Goal: Task Accomplishment & Management: Manage account settings

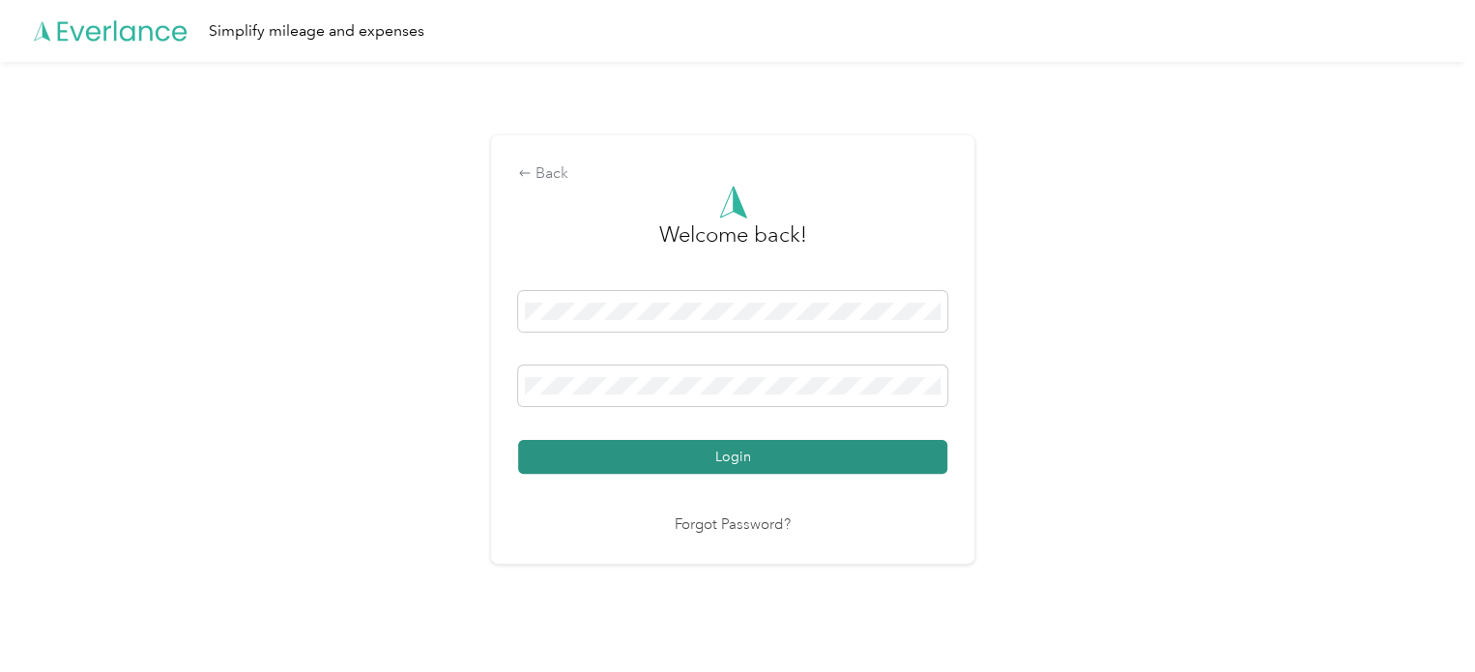
click at [765, 447] on button "Login" at bounding box center [732, 457] width 429 height 34
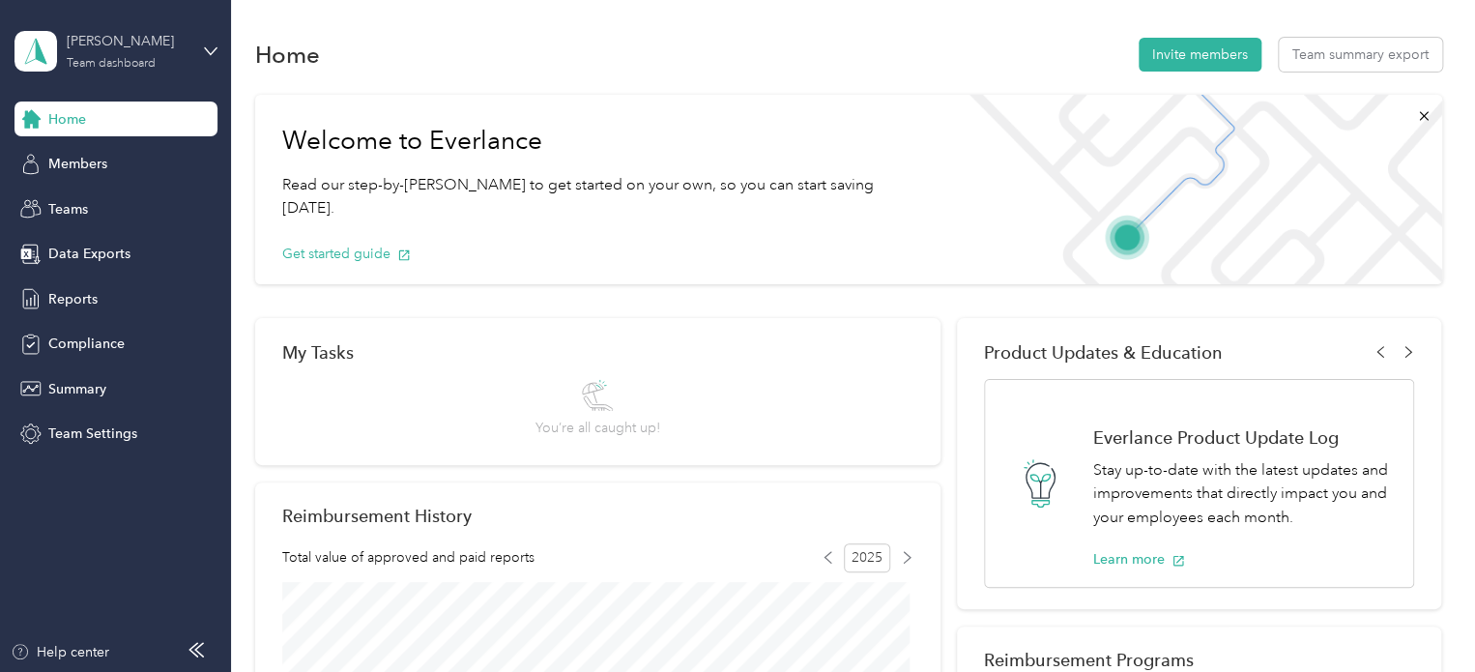
click at [110, 67] on div "Team dashboard" at bounding box center [111, 64] width 89 height 12
click at [118, 202] on div "Personal dashboard" at bounding box center [92, 202] width 122 height 20
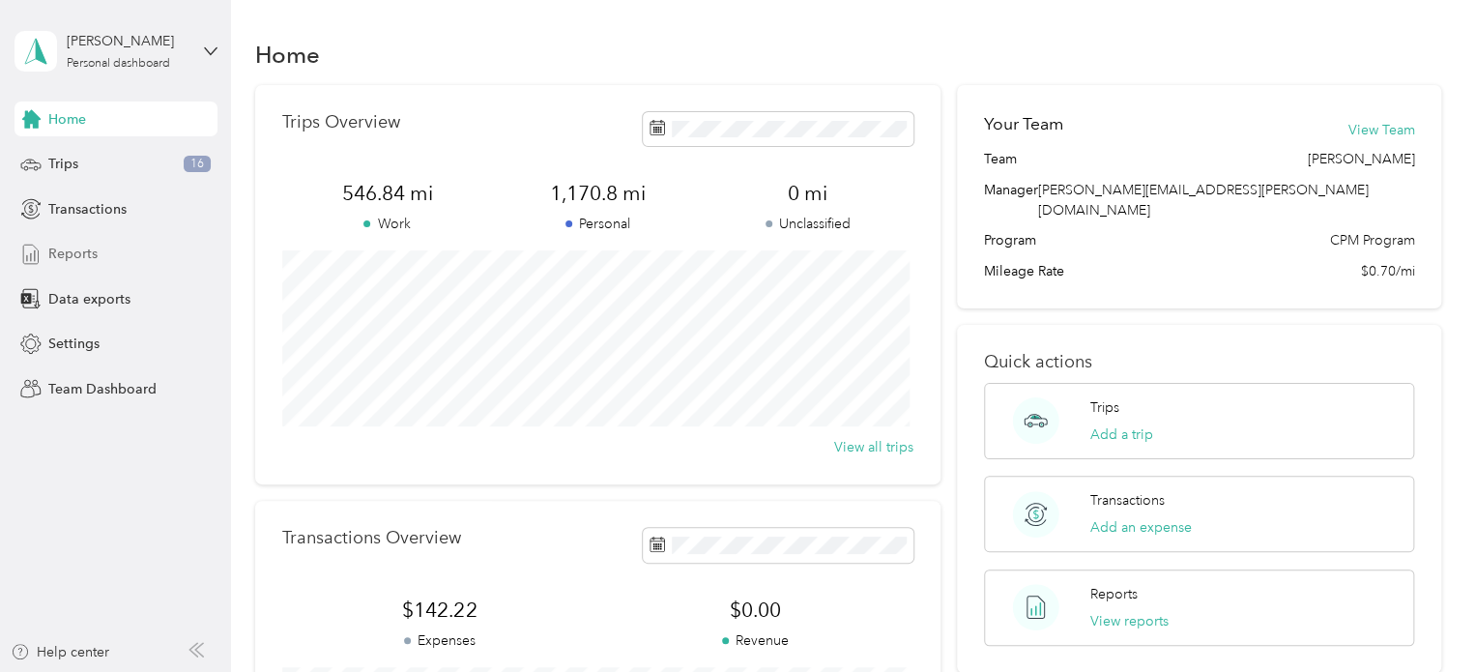
click at [77, 246] on span "Reports" at bounding box center [72, 254] width 49 height 20
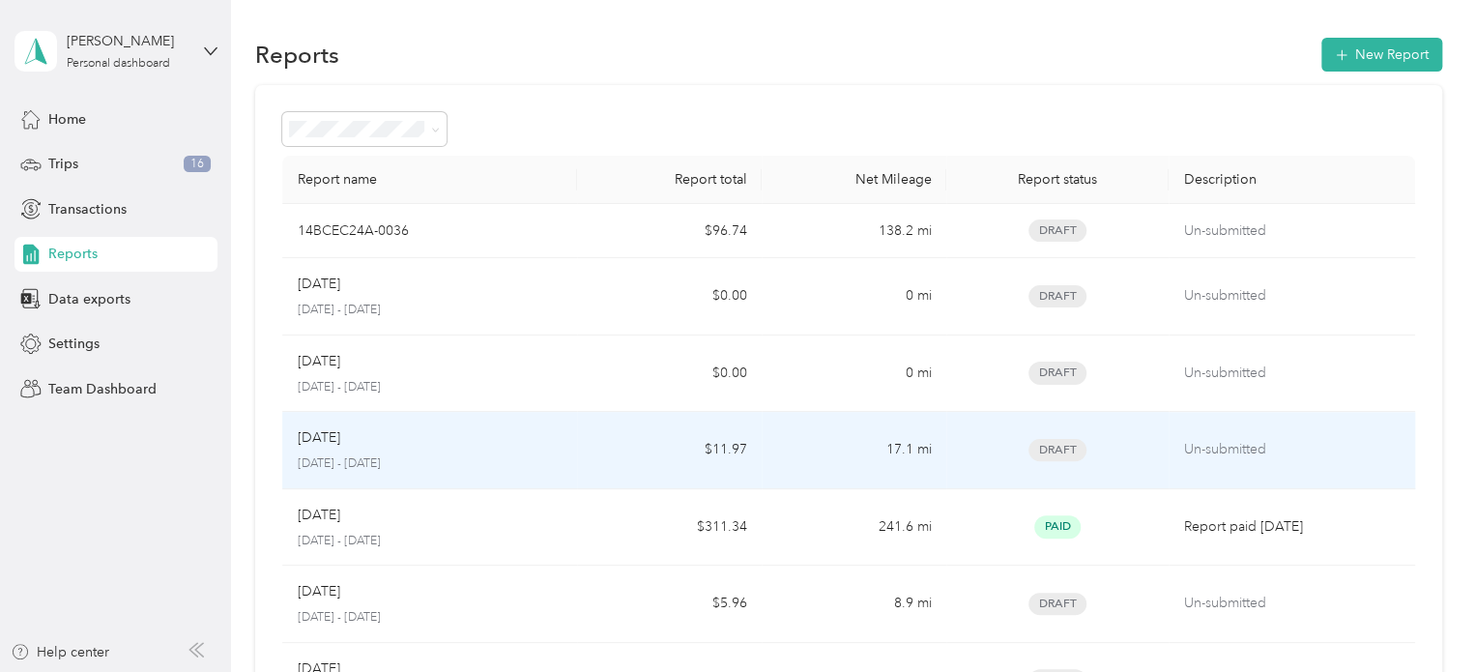
click at [630, 459] on td "$11.97" at bounding box center [669, 450] width 185 height 77
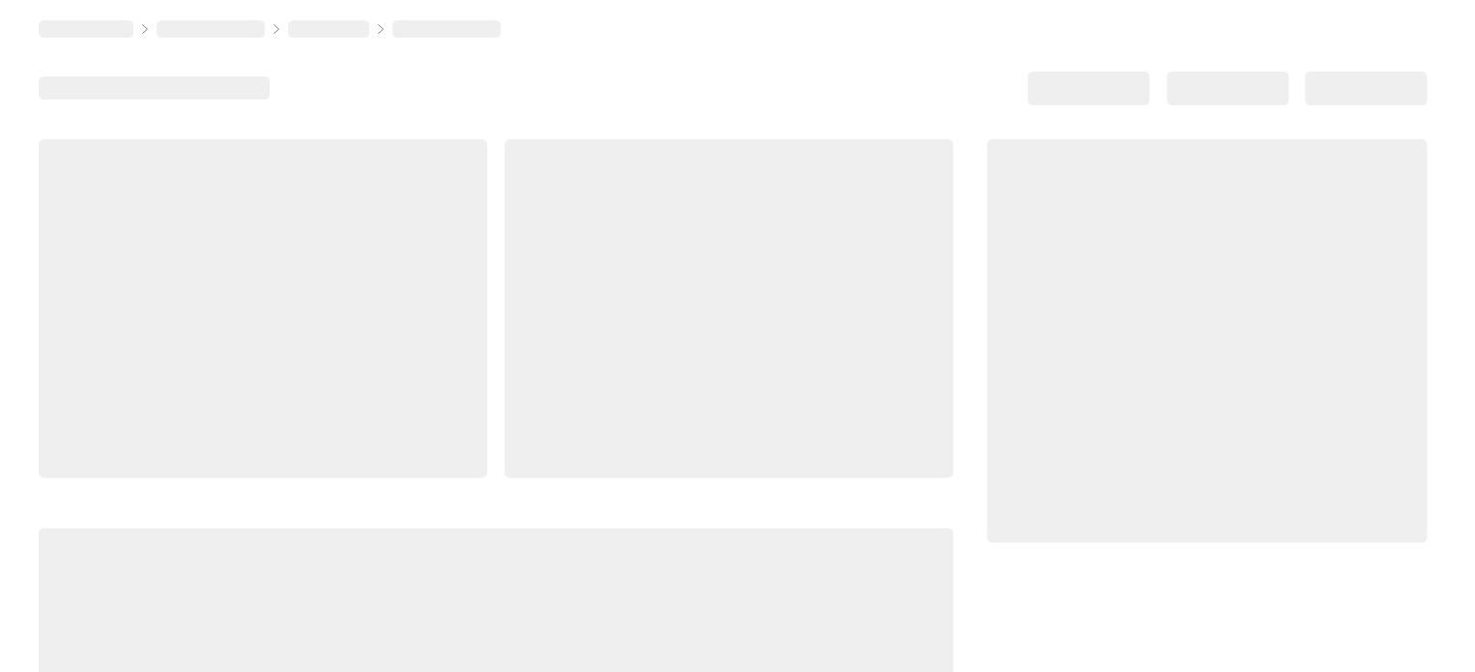
click at [630, 459] on div at bounding box center [728, 308] width 448 height 338
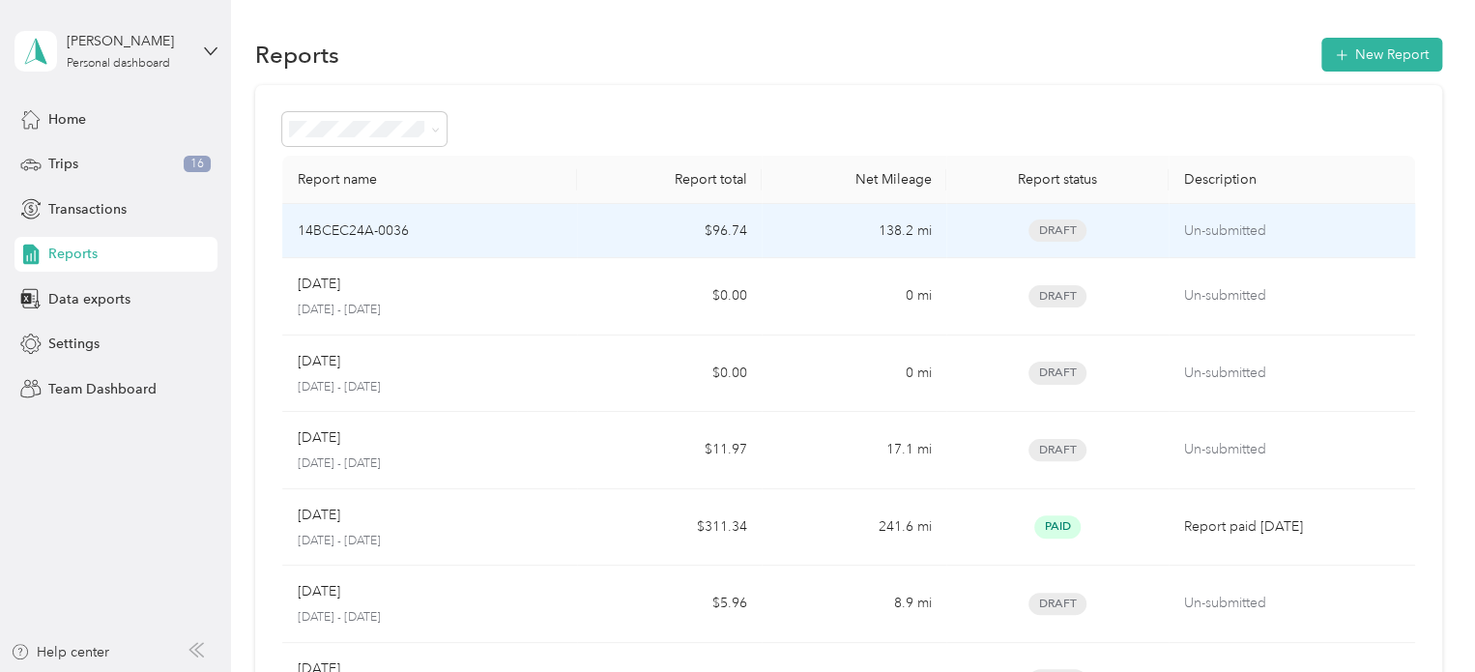
click at [1194, 238] on p "Un-submitted" at bounding box center [1291, 230] width 215 height 21
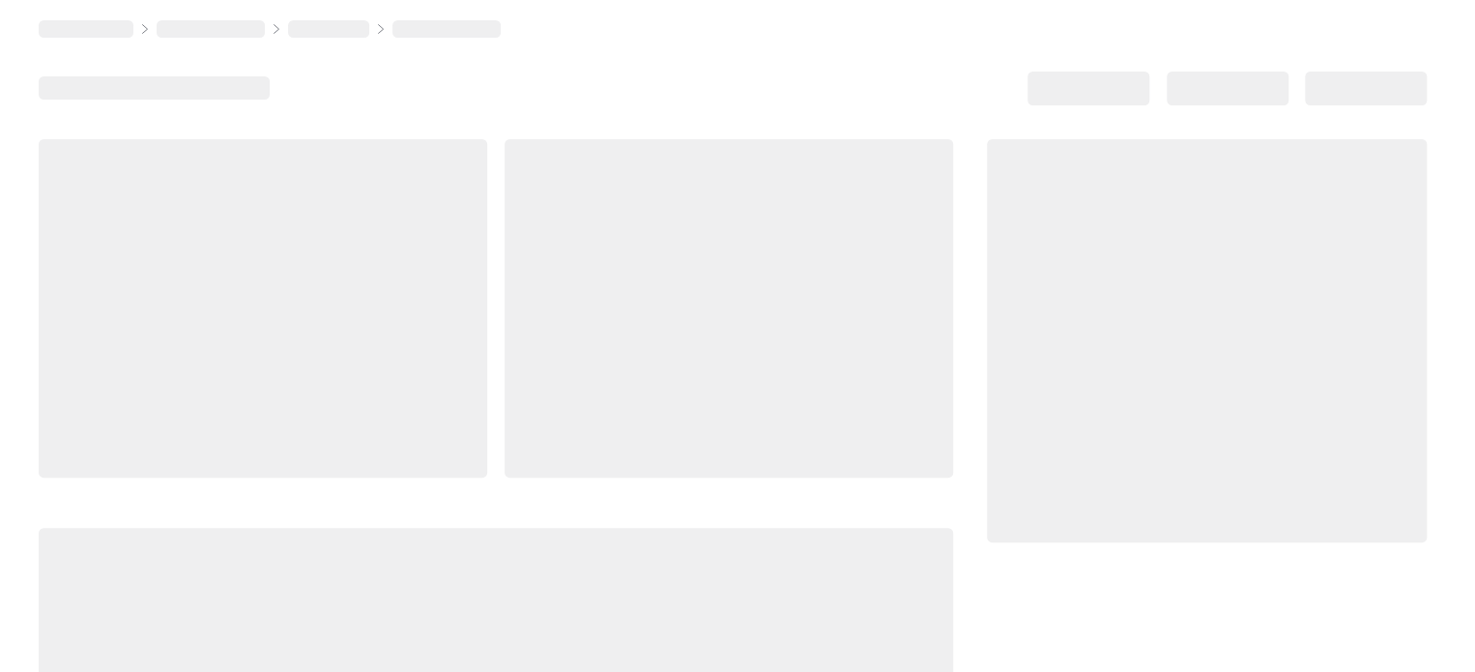
click at [1194, 238] on div at bounding box center [1207, 340] width 440 height 403
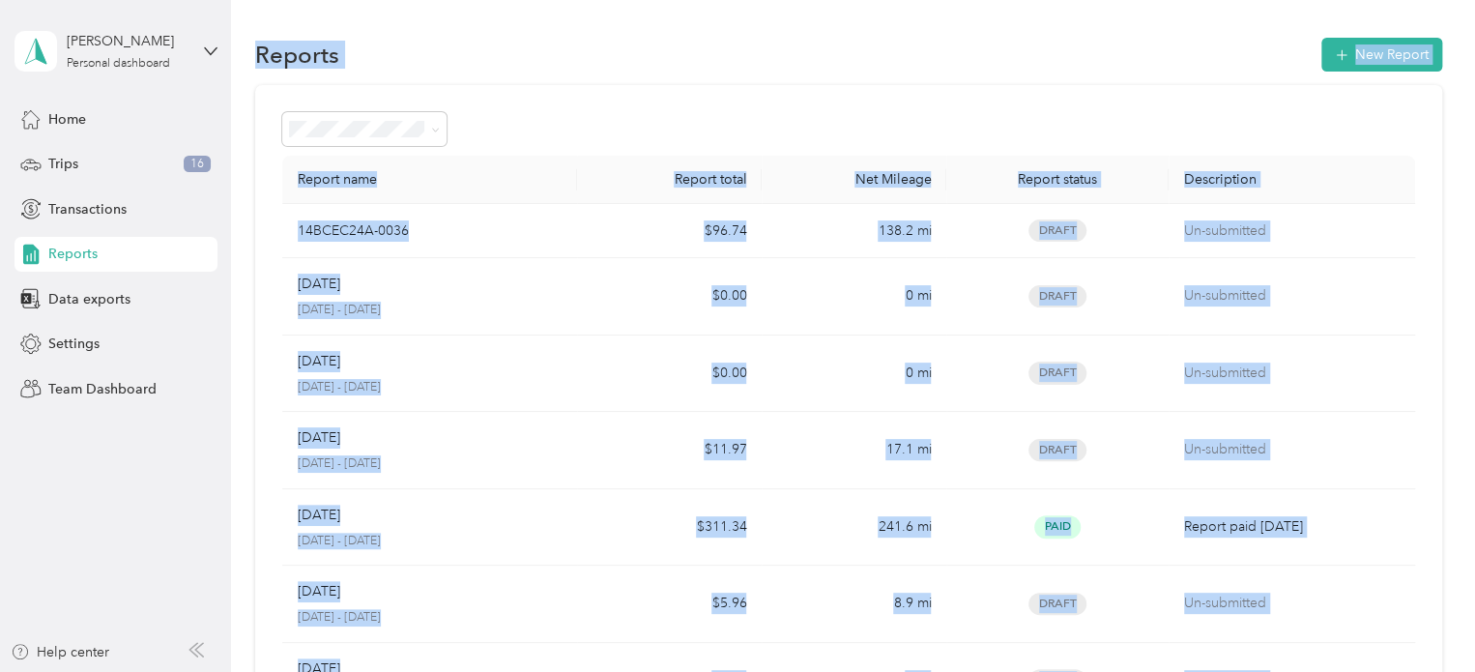
click at [1399, 147] on div "Report name Report total Net Mileage Report status Description 14BCEC24A-0036 $…" at bounding box center [848, 547] width 1187 height 924
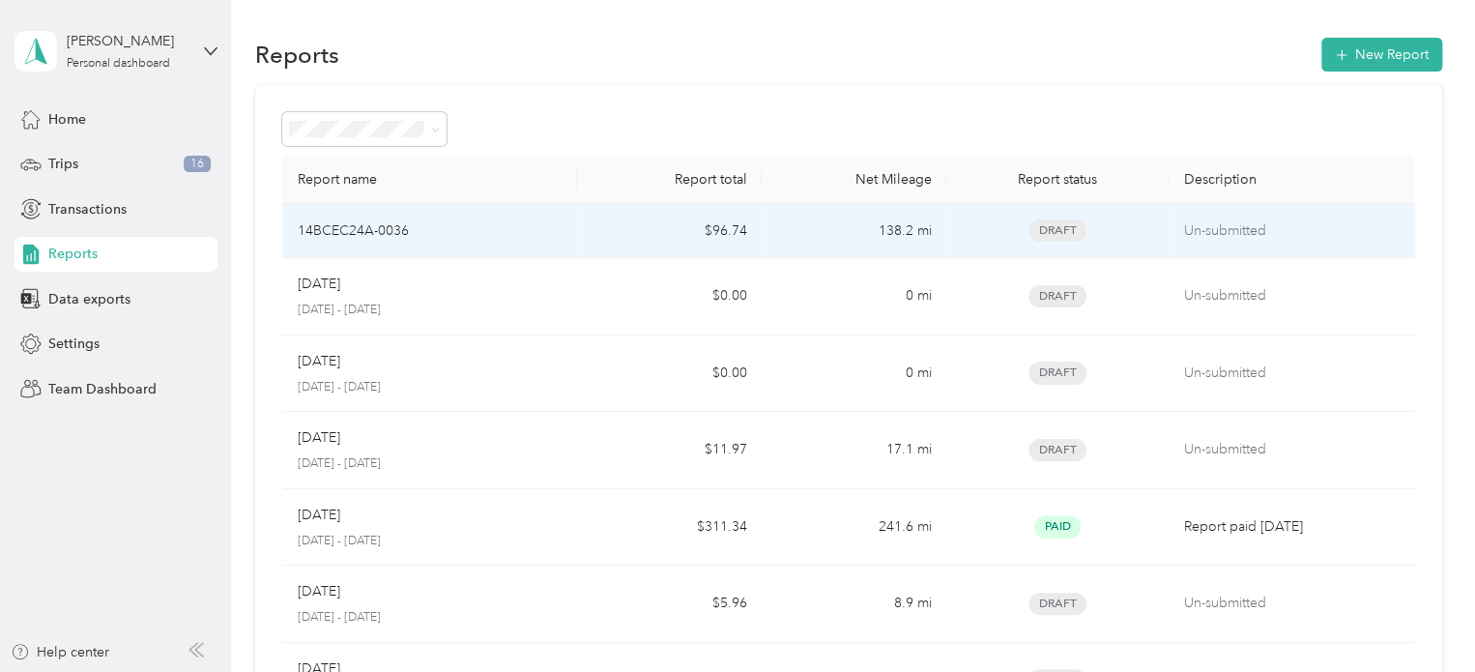
click at [1220, 237] on p "Un-submitted" at bounding box center [1291, 230] width 215 height 21
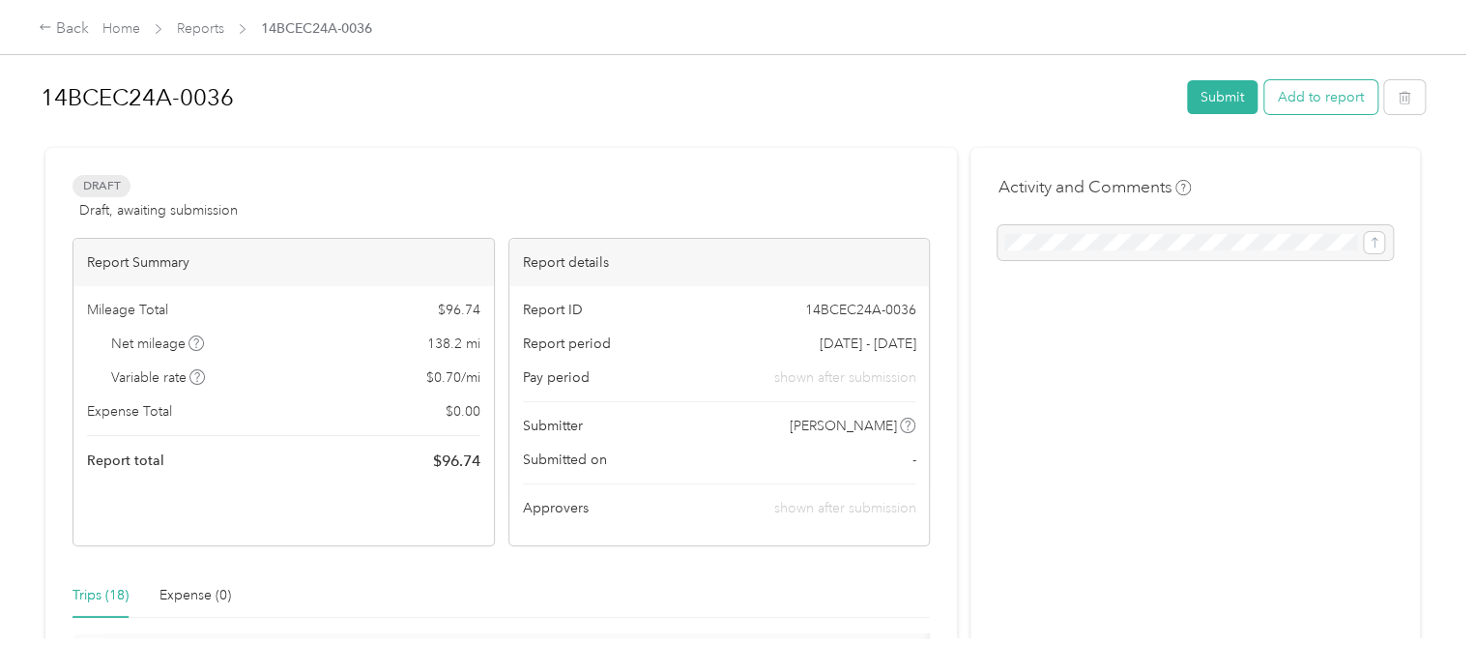
click at [1306, 92] on button "Add to report" at bounding box center [1320, 97] width 113 height 34
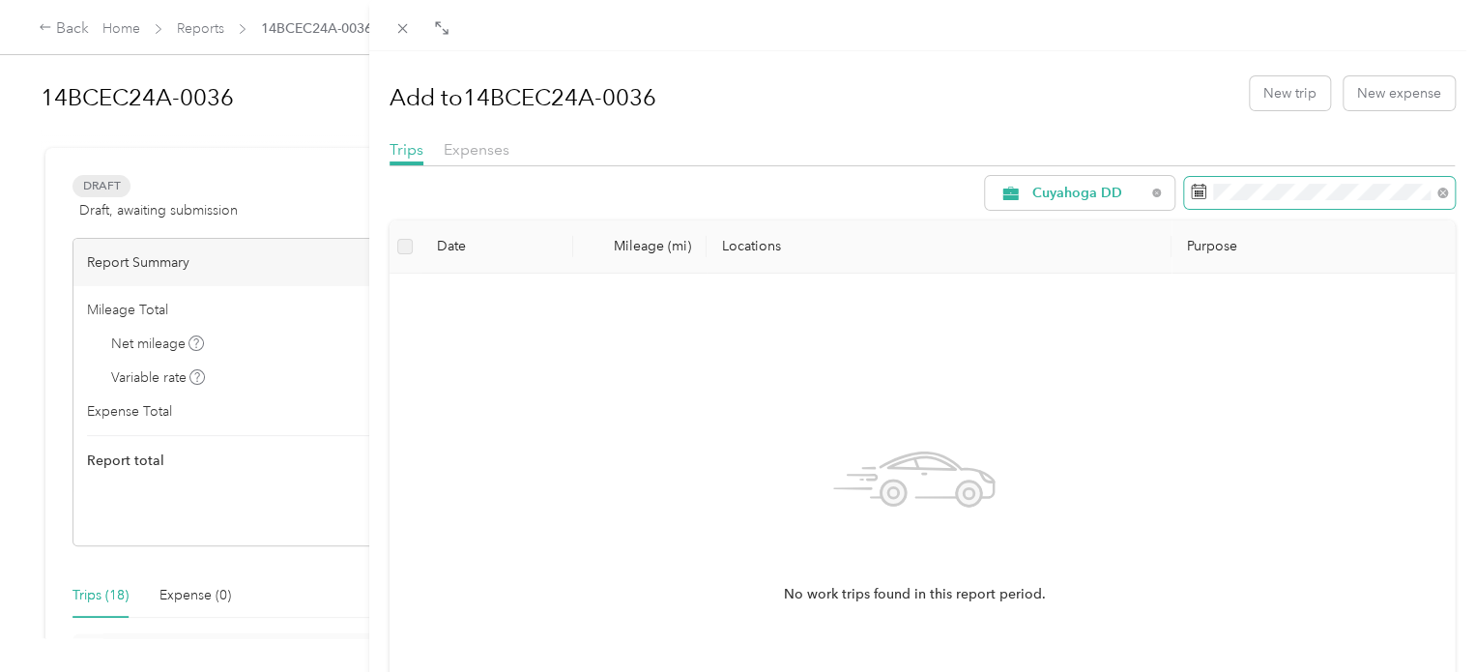
click at [1194, 200] on span at bounding box center [1319, 193] width 271 height 33
click at [1198, 195] on rect at bounding box center [1199, 195] width 2 height 2
click at [1196, 193] on rect at bounding box center [1197, 193] width 2 height 2
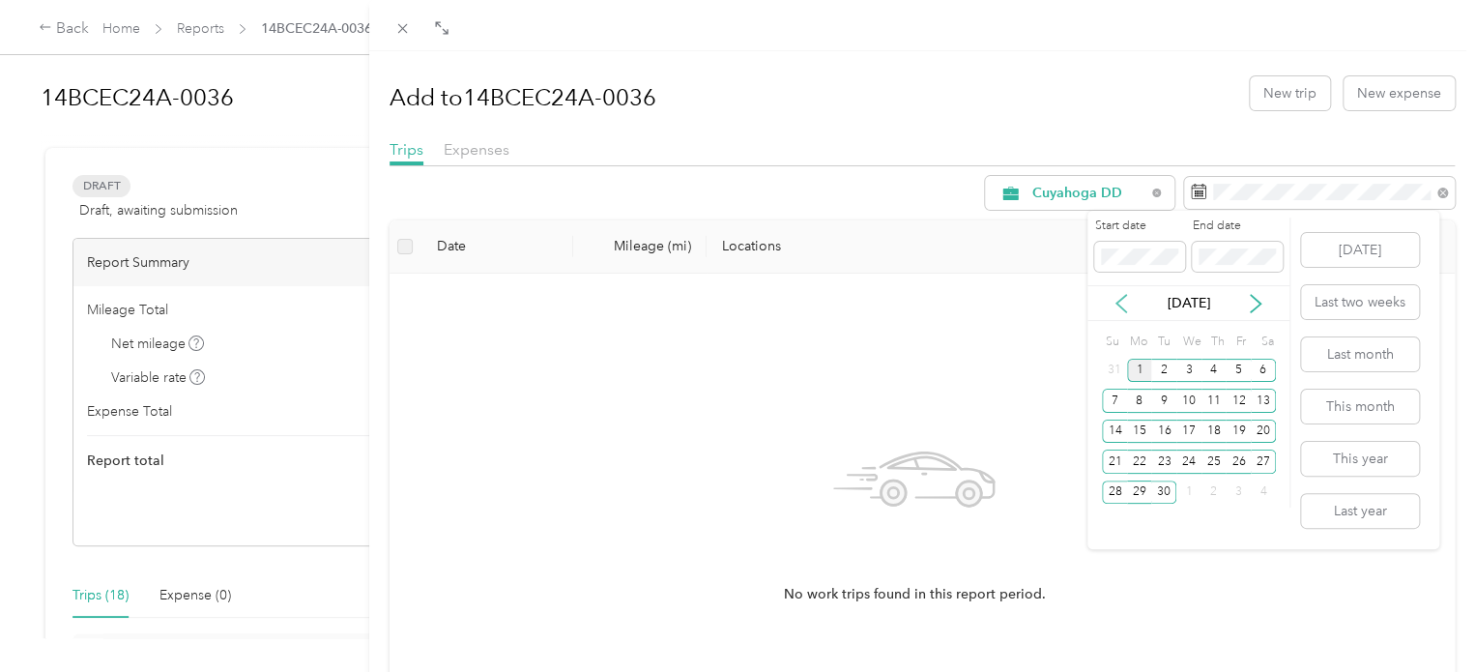
click at [1117, 302] on icon at bounding box center [1121, 303] width 10 height 17
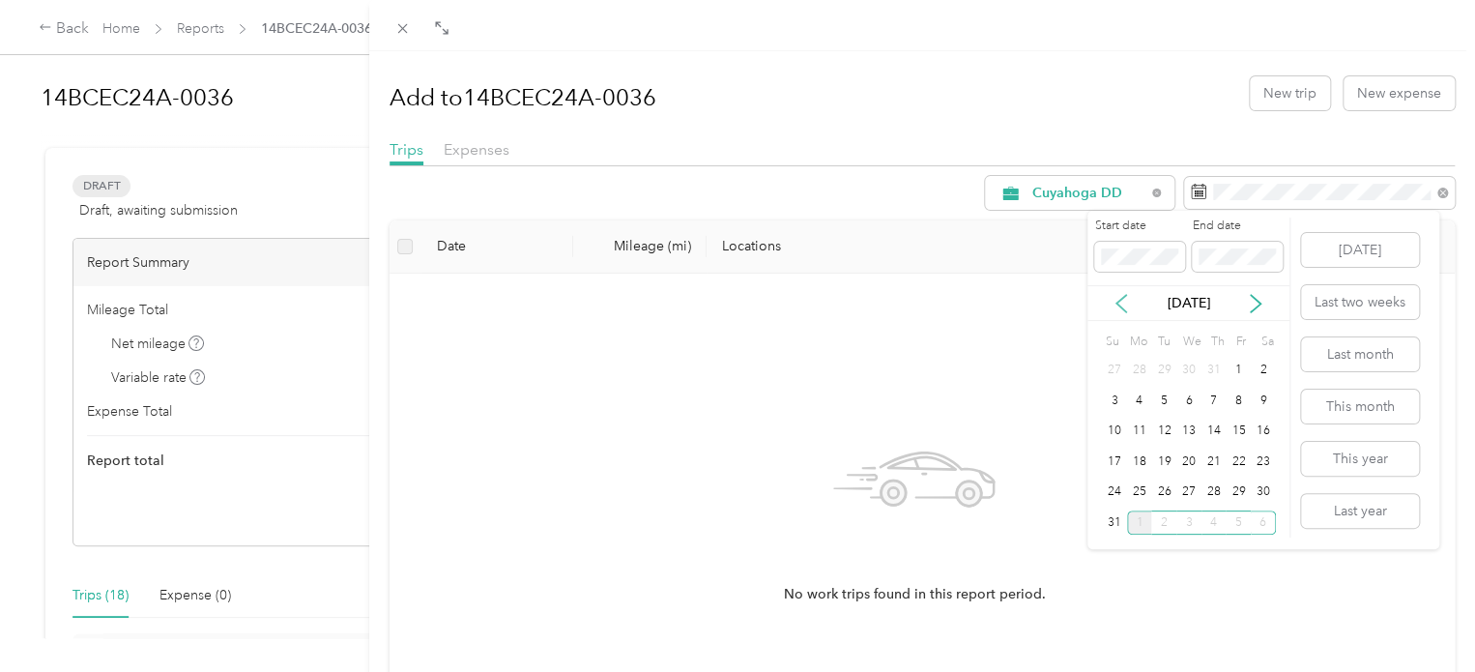
click at [1117, 302] on icon at bounding box center [1121, 303] width 10 height 17
click at [1191, 363] on div "4" at bounding box center [1188, 371] width 25 height 24
click at [1148, 291] on div "[DATE]" at bounding box center [1188, 303] width 202 height 36
click at [1261, 299] on icon at bounding box center [1255, 303] width 19 height 19
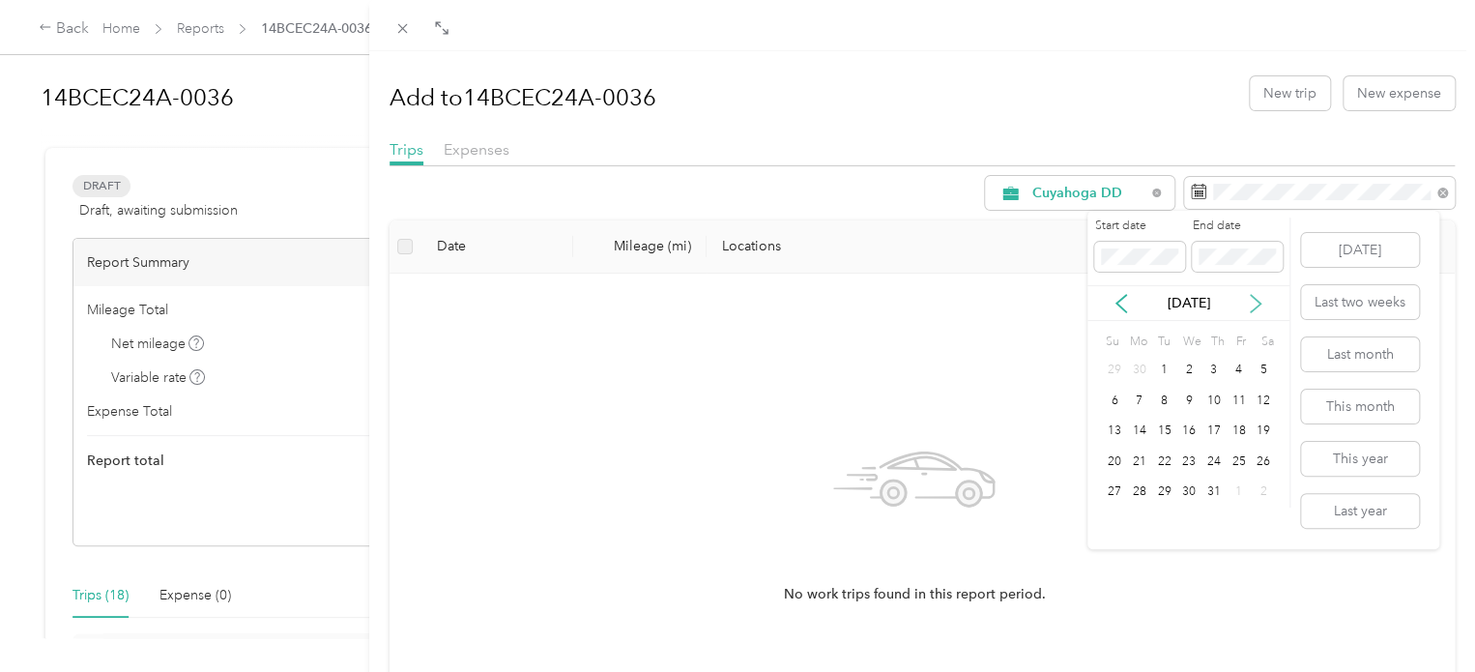
click at [1261, 299] on icon at bounding box center [1255, 303] width 19 height 19
click at [1233, 370] on div "5" at bounding box center [1237, 371] width 25 height 24
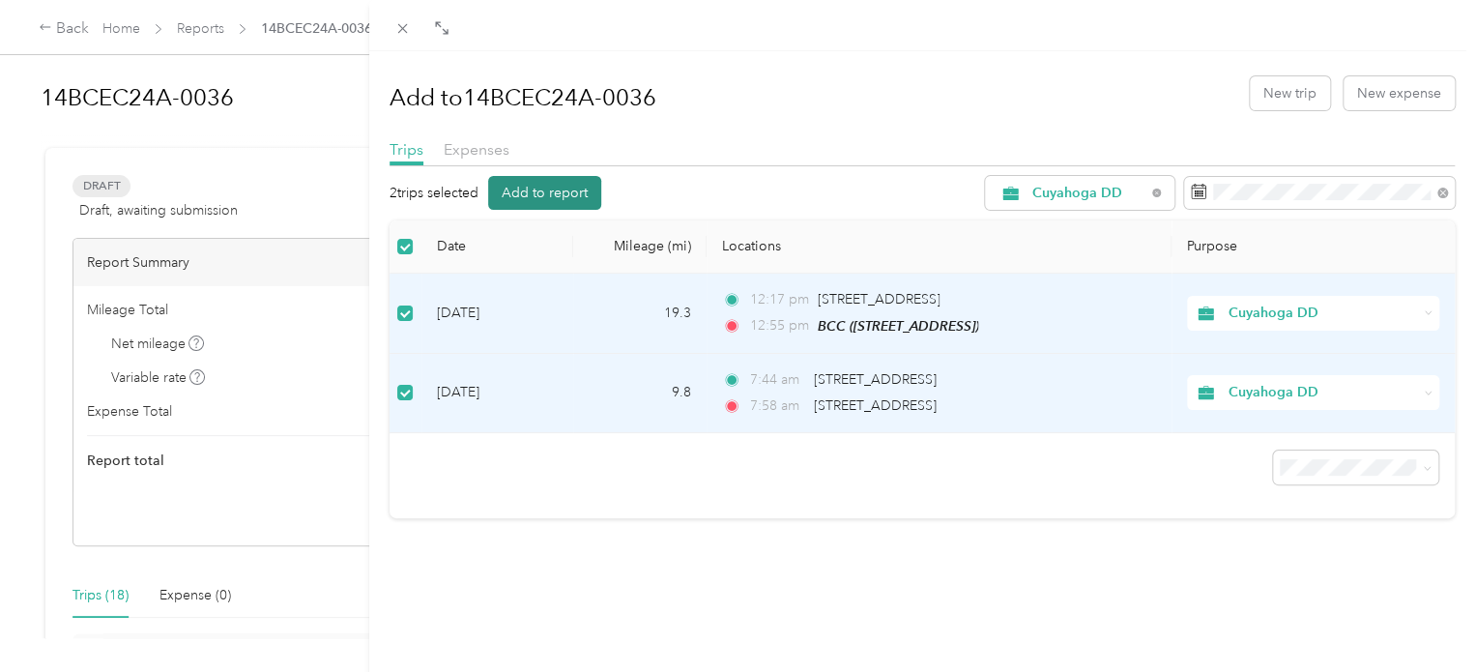
click at [560, 192] on button "Add to report" at bounding box center [544, 193] width 113 height 34
